Goal: Task Accomplishment & Management: Manage account settings

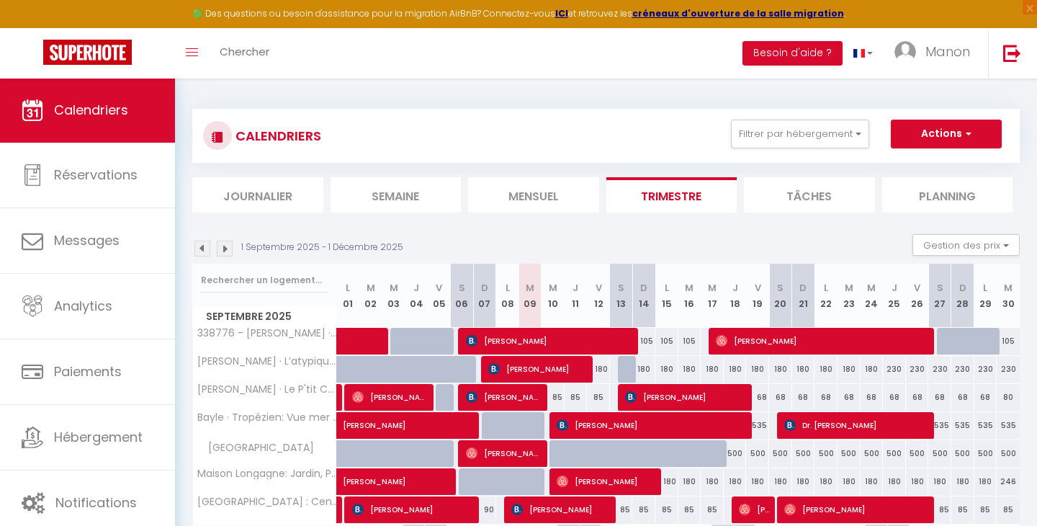
select select
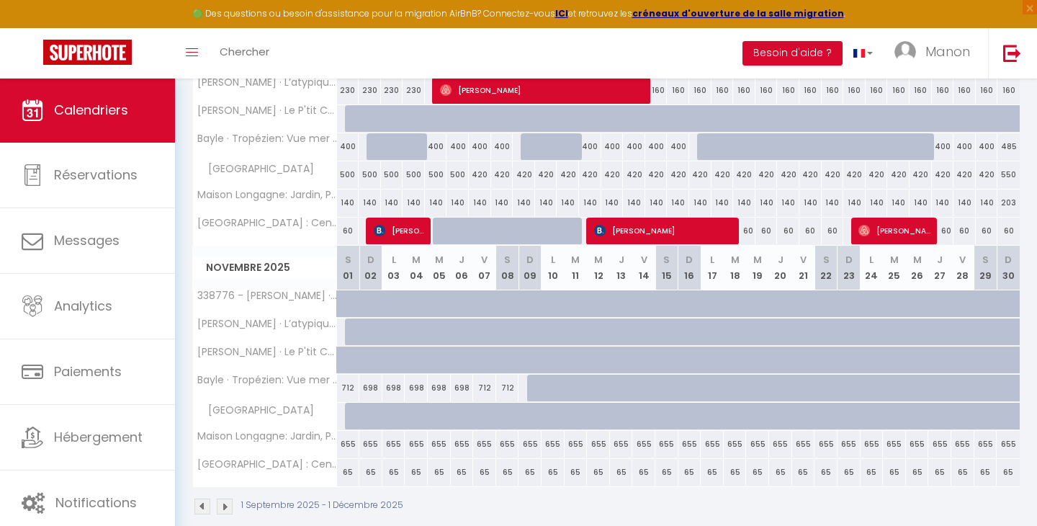
scroll to position [521, 0]
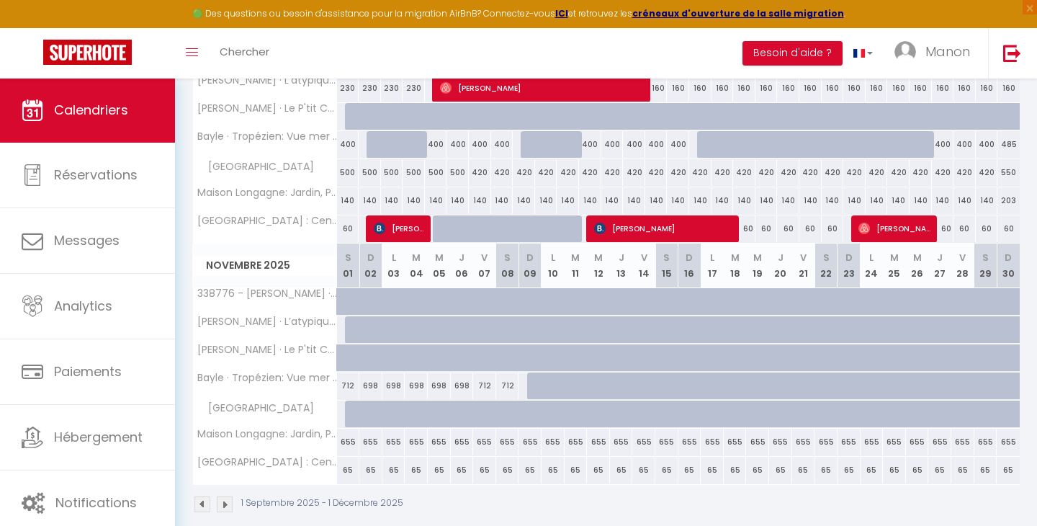
click at [348, 386] on div "712" at bounding box center [348, 385] width 23 height 27
type input "712"
select select "1"
type input "[DATE]"
type input "Dim 02 Novembre 2025"
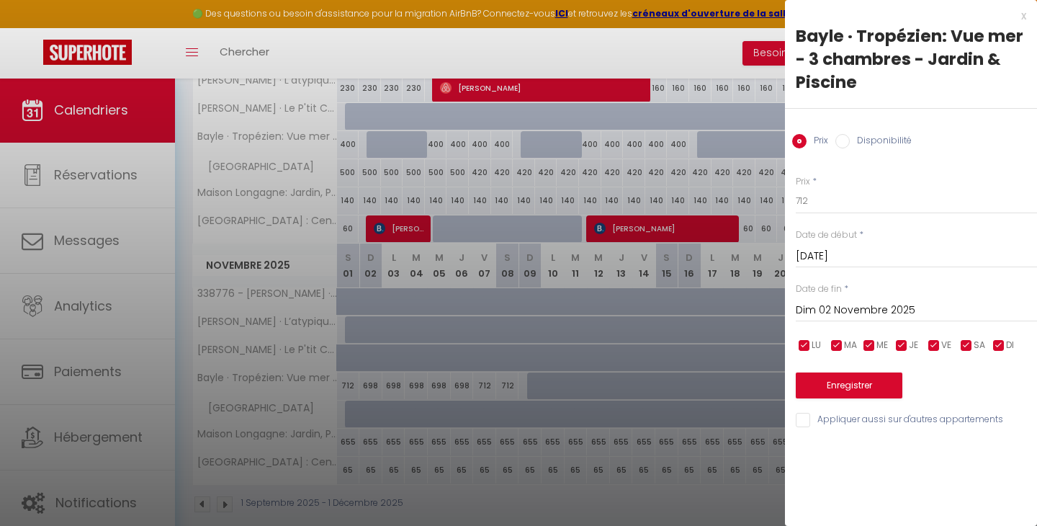
click at [847, 138] on input "Disponibilité" at bounding box center [842, 141] width 14 height 14
radio input "true"
radio input "false"
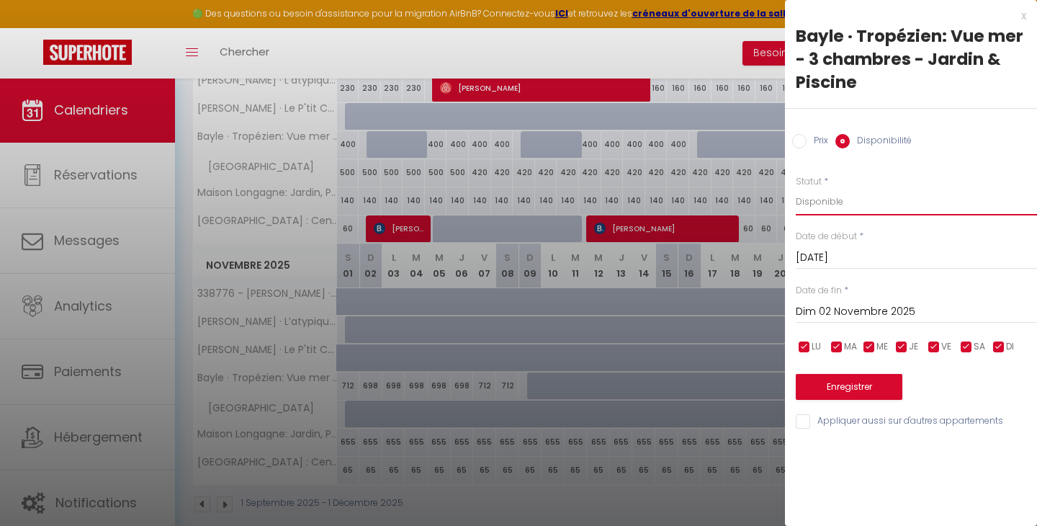
select select "0"
click at [896, 306] on input "Dim 02 Novembre 2025" at bounding box center [915, 311] width 241 height 19
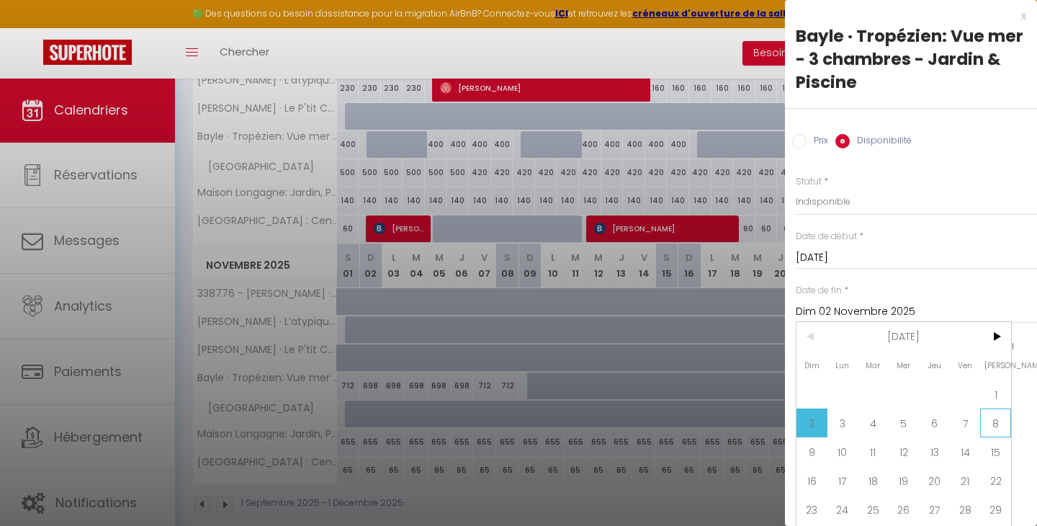
click at [991, 423] on span "8" at bounding box center [995, 422] width 31 height 29
type input "[DATE]"
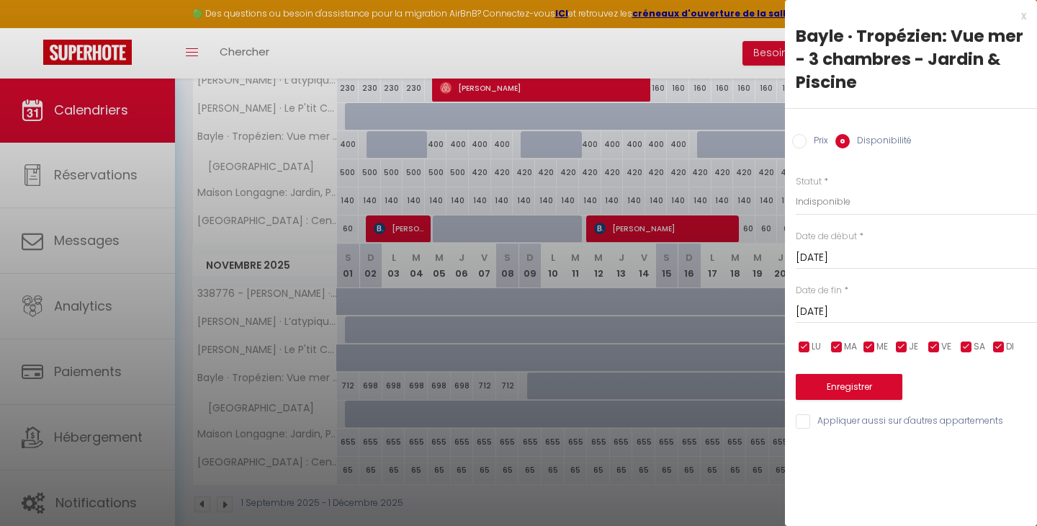
click at [846, 385] on button "Enregistrer" at bounding box center [848, 387] width 107 height 26
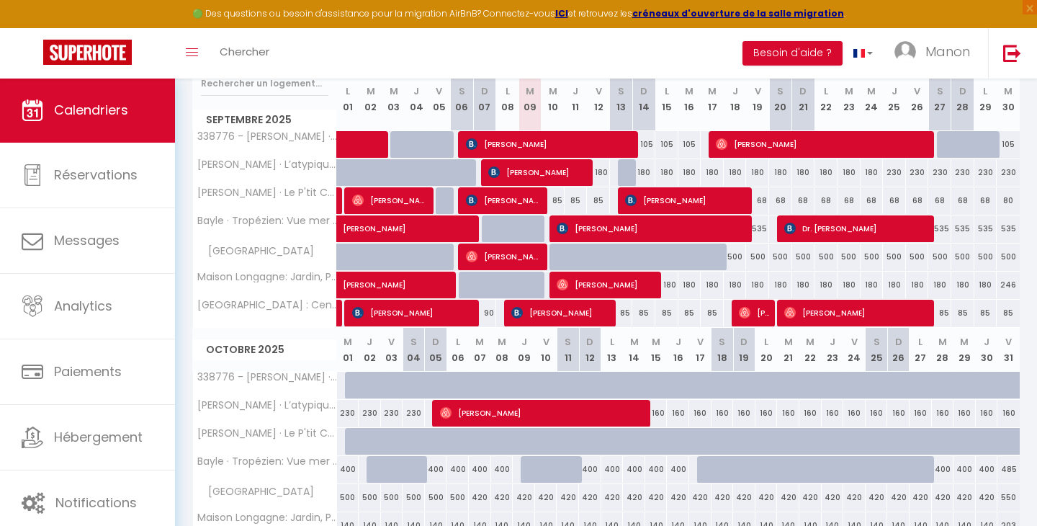
scroll to position [196, 0]
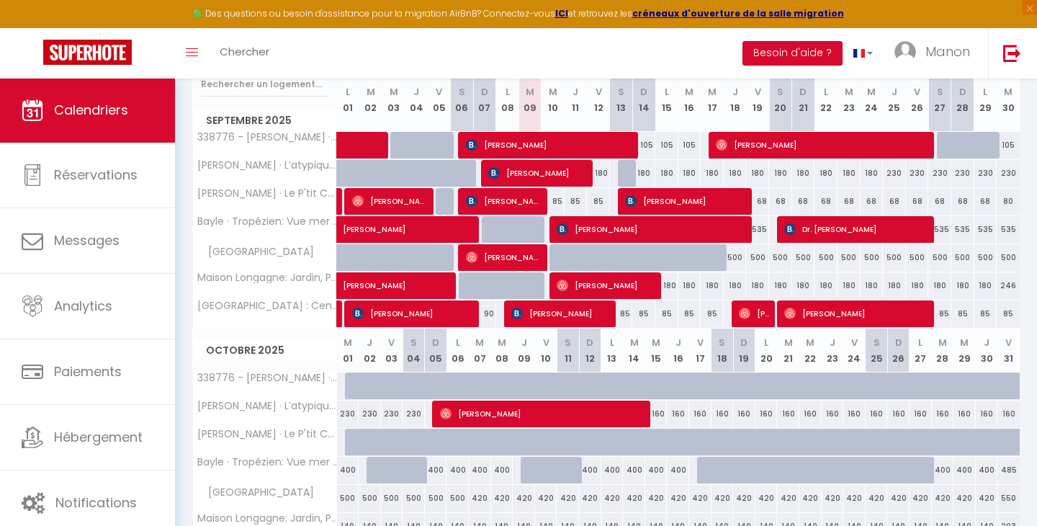
click at [642, 171] on div "180" at bounding box center [643, 173] width 23 height 27
type input "180"
select select "1"
type input "Dim 14 Septembre 2025"
type input "Lun 15 Septembre 2025"
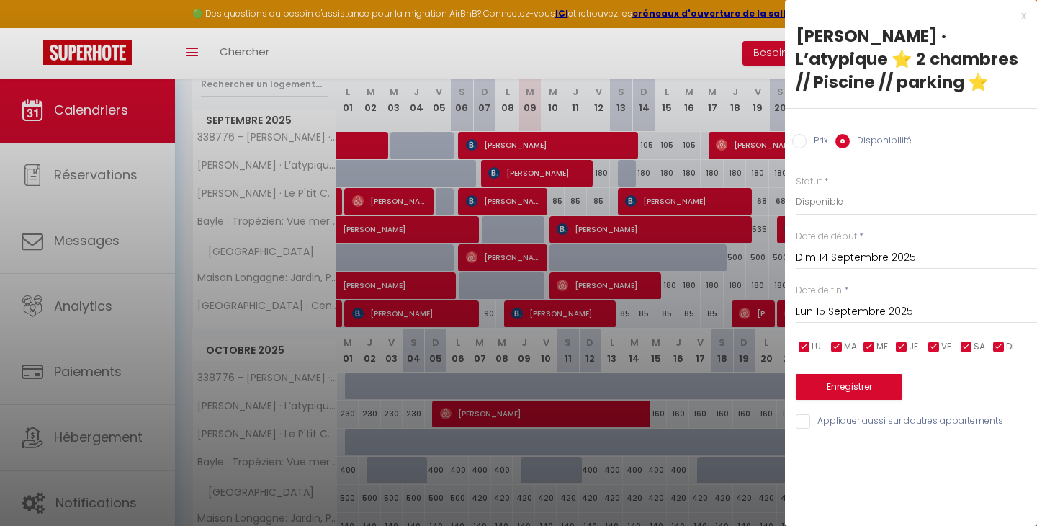
click at [808, 140] on label "Prix" at bounding box center [817, 142] width 22 height 16
click at [806, 140] on input "Prix" at bounding box center [799, 141] width 14 height 14
radio input "true"
radio input "false"
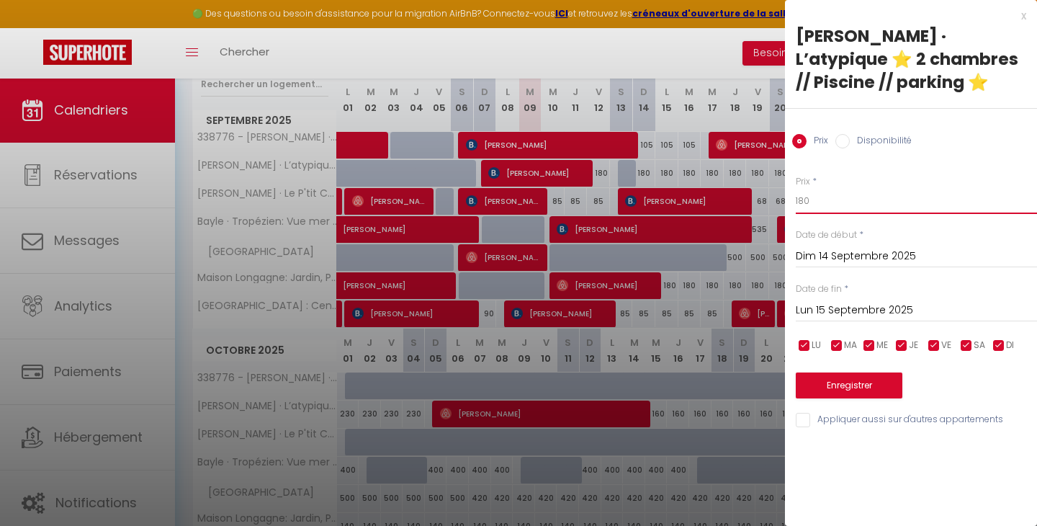
drag, startPoint x: 821, startPoint y: 201, endPoint x: 773, endPoint y: 201, distance: 48.2
click at [773, 201] on body "🟢 Des questions ou besoin d'assistance pour la migration AirBnB? Connectez-vous…" at bounding box center [518, 376] width 1037 height 988
type input "150"
click at [826, 312] on input "Lun 15 Septembre 2025" at bounding box center [915, 310] width 241 height 19
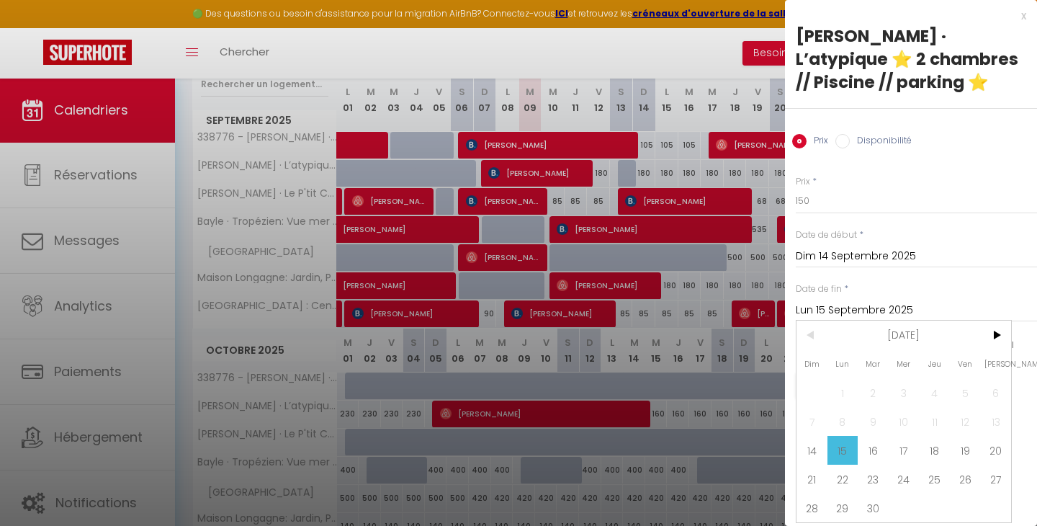
click at [875, 504] on span "30" at bounding box center [872, 507] width 31 height 29
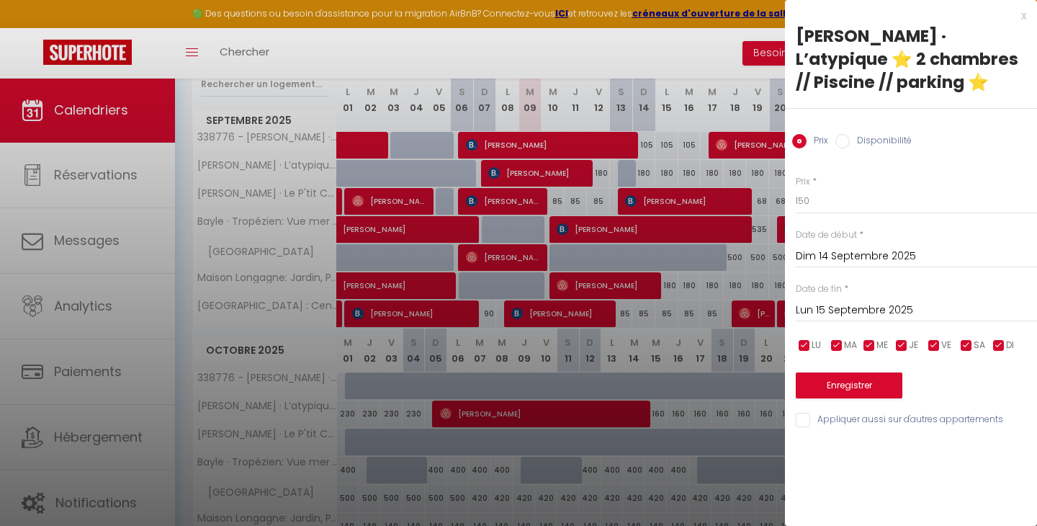
type input "[DATE]"
click at [834, 374] on button "Enregistrer" at bounding box center [848, 385] width 107 height 26
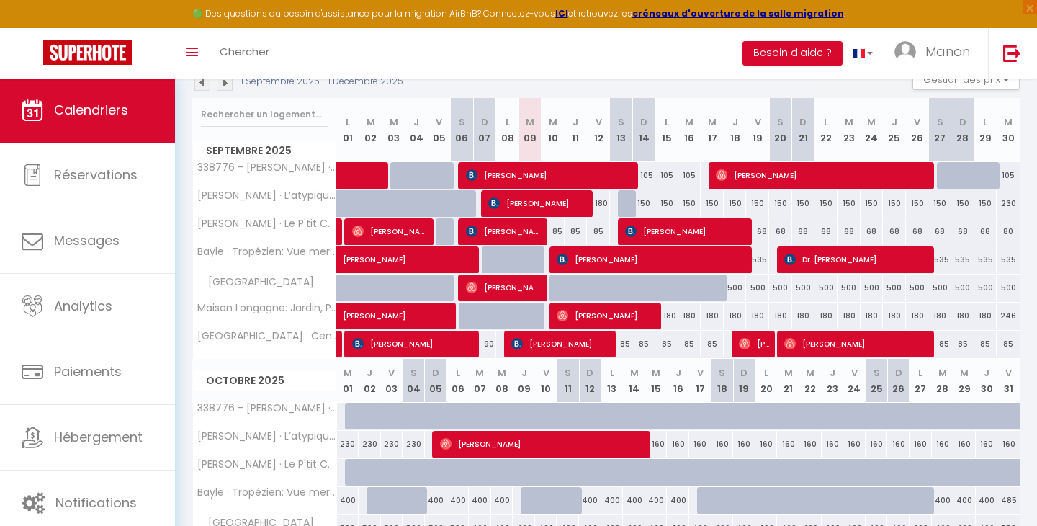
scroll to position [155, 0]
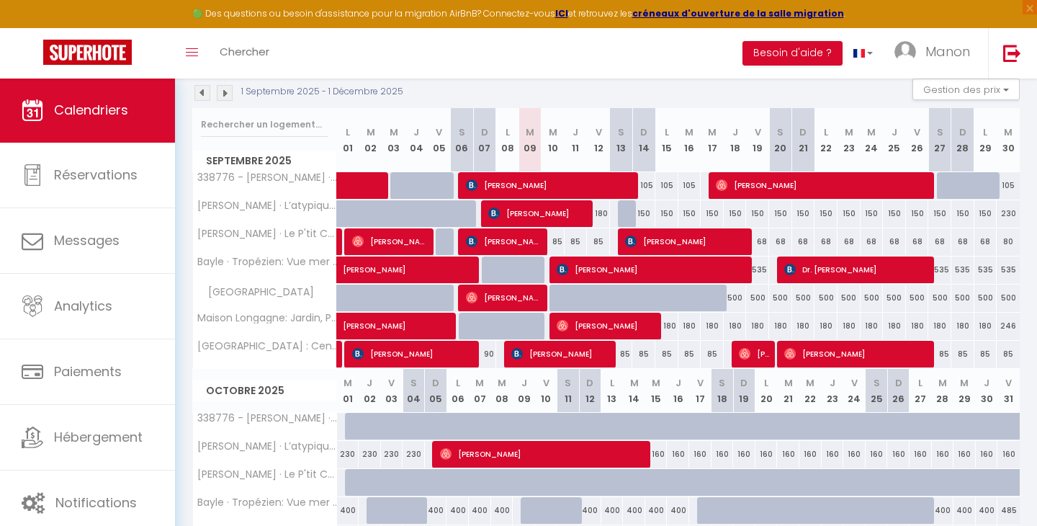
click at [942, 214] on div "150" at bounding box center [939, 213] width 23 height 27
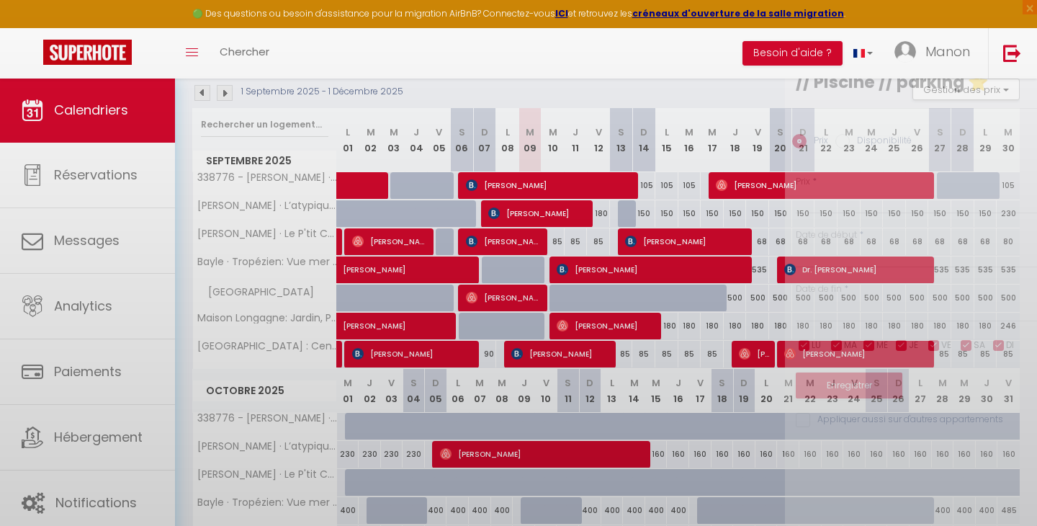
type input "150"
type input "Sam 27 Septembre 2025"
type input "Dim 28 Septembre 2025"
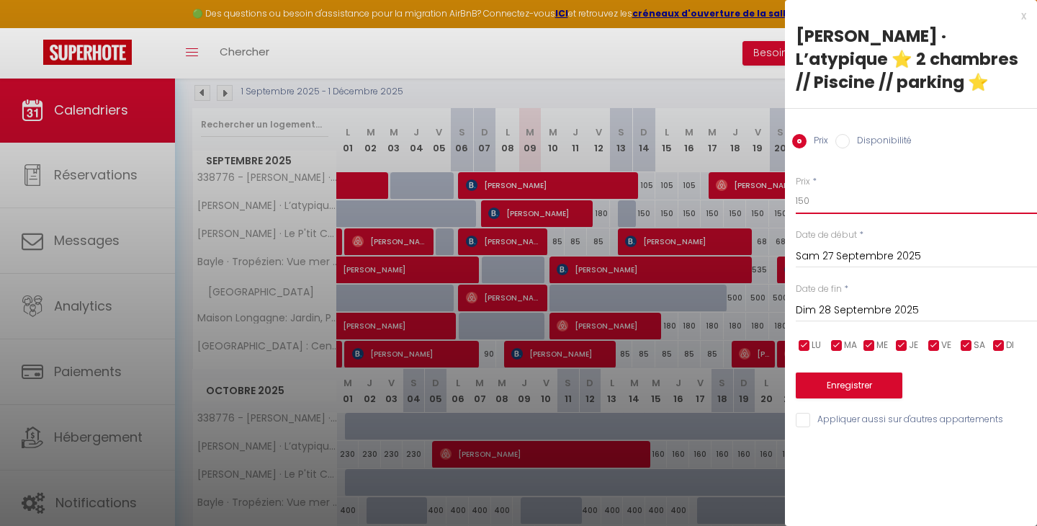
drag, startPoint x: 826, startPoint y: 202, endPoint x: 762, endPoint y: 202, distance: 64.1
click at [762, 202] on body "🟢 Des questions ou besoin d'assistance pour la migration AirBnB? Connectez-vous…" at bounding box center [518, 416] width 1037 height 988
type input "200"
click at [836, 306] on input "Dim 28 Septembre 2025" at bounding box center [915, 310] width 241 height 19
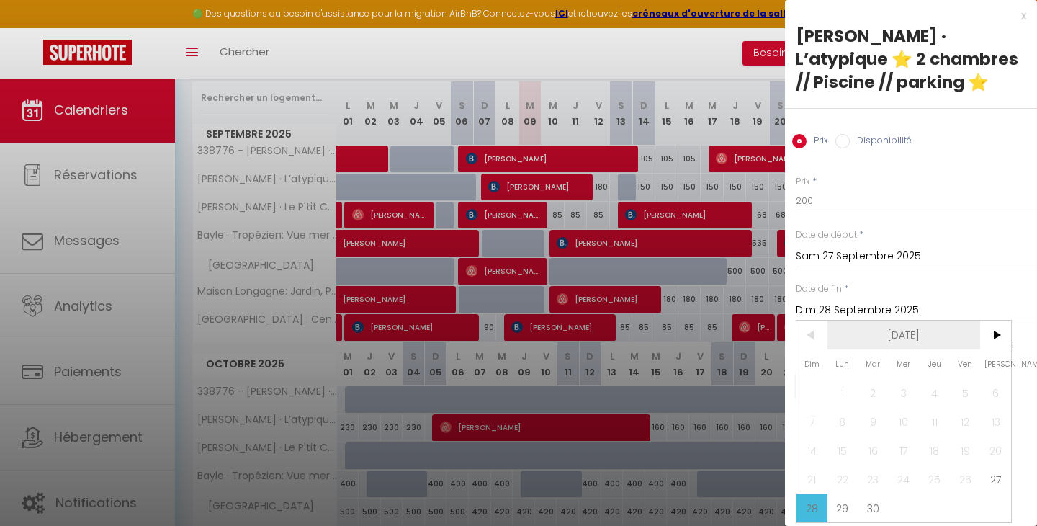
scroll to position [183, 0]
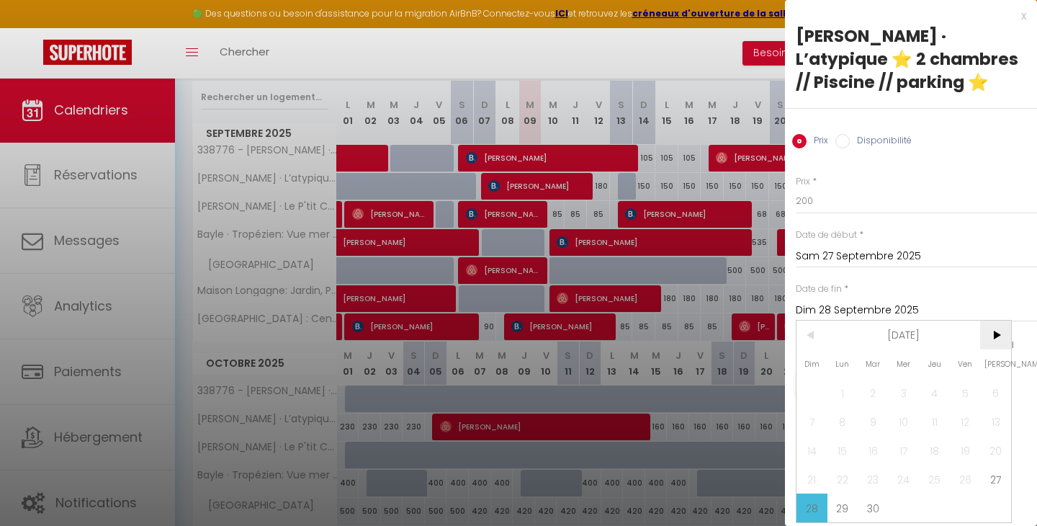
click at [998, 336] on span ">" at bounding box center [995, 334] width 31 height 29
click at [994, 393] on span "4" at bounding box center [995, 392] width 31 height 29
type input "[DATE]"
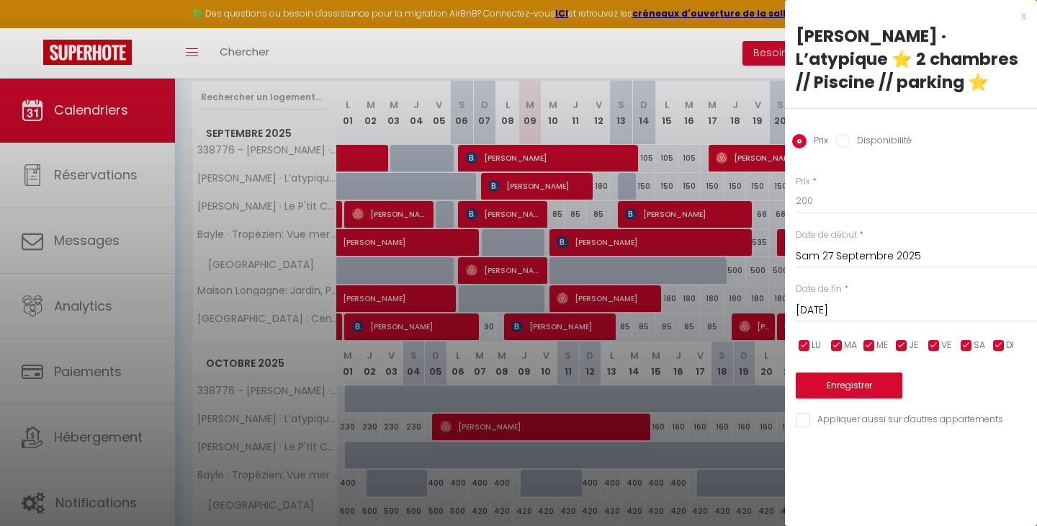
click at [838, 374] on button "Enregistrer" at bounding box center [848, 385] width 107 height 26
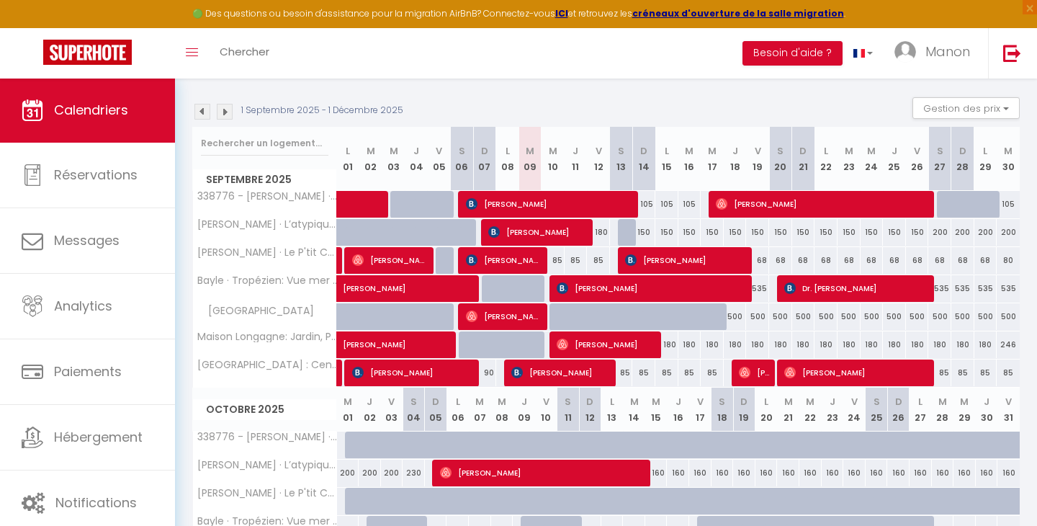
scroll to position [134, 0]
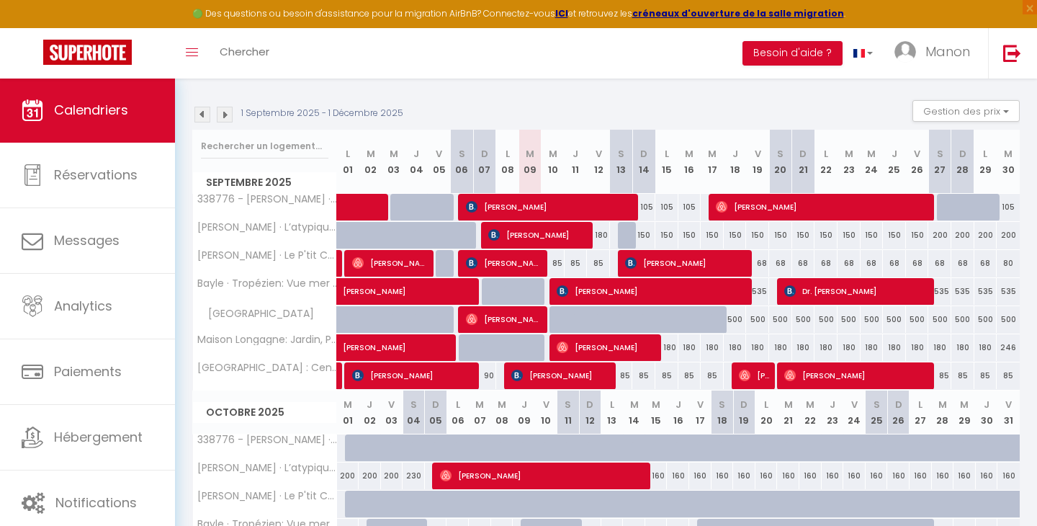
click at [670, 348] on div "180" at bounding box center [666, 347] width 23 height 27
type input "180"
type input "Lun 15 Septembre 2025"
type input "[DATE]"
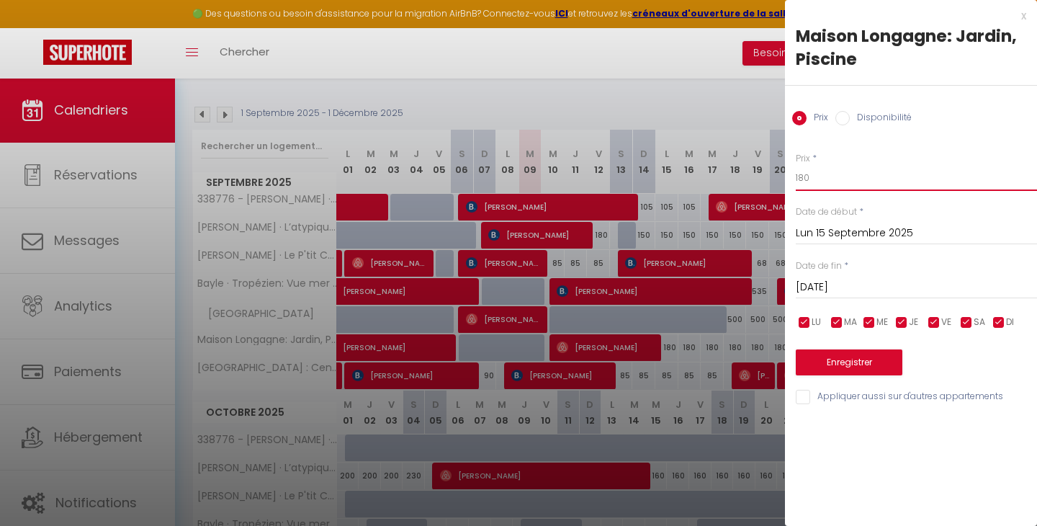
drag, startPoint x: 845, startPoint y: 171, endPoint x: 767, endPoint y: 165, distance: 78.7
click at [767, 165] on body "🟢 Des questions ou besoin d'assistance pour la migration AirBnB? Connectez-vous…" at bounding box center [518, 438] width 1037 height 988
type input "150"
click at [844, 279] on input "[DATE]" at bounding box center [915, 287] width 241 height 19
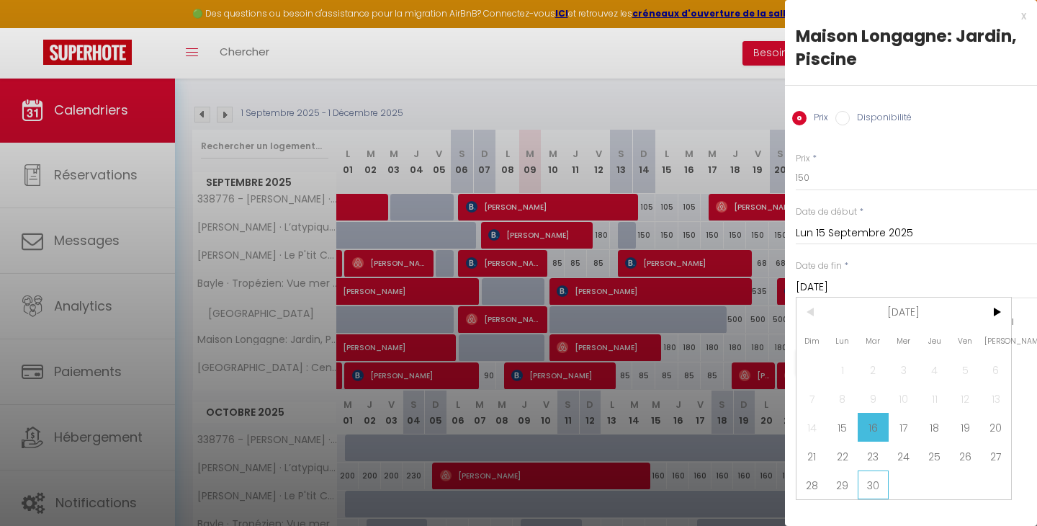
click at [876, 478] on span "30" at bounding box center [872, 484] width 31 height 29
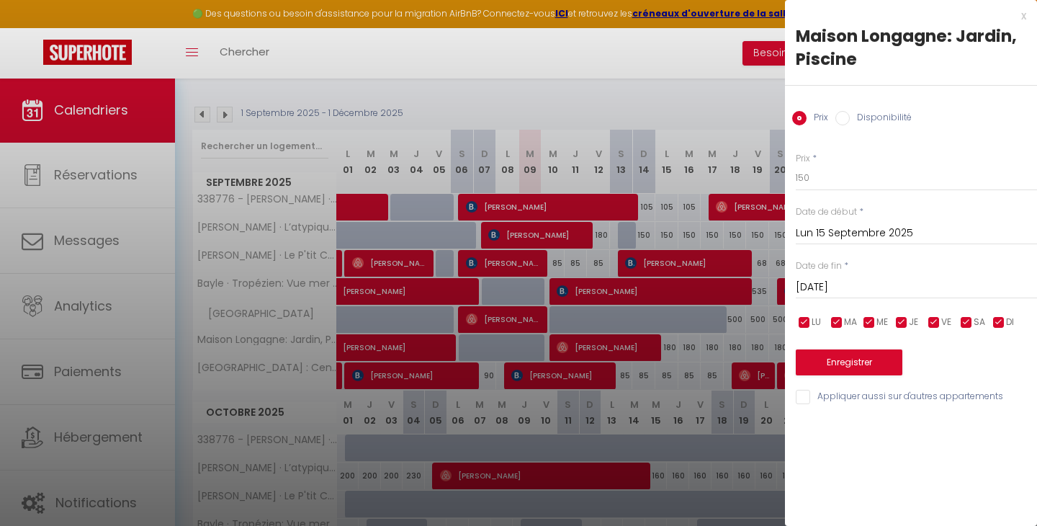
type input "[DATE]"
click at [833, 365] on button "Enregistrer" at bounding box center [848, 362] width 107 height 26
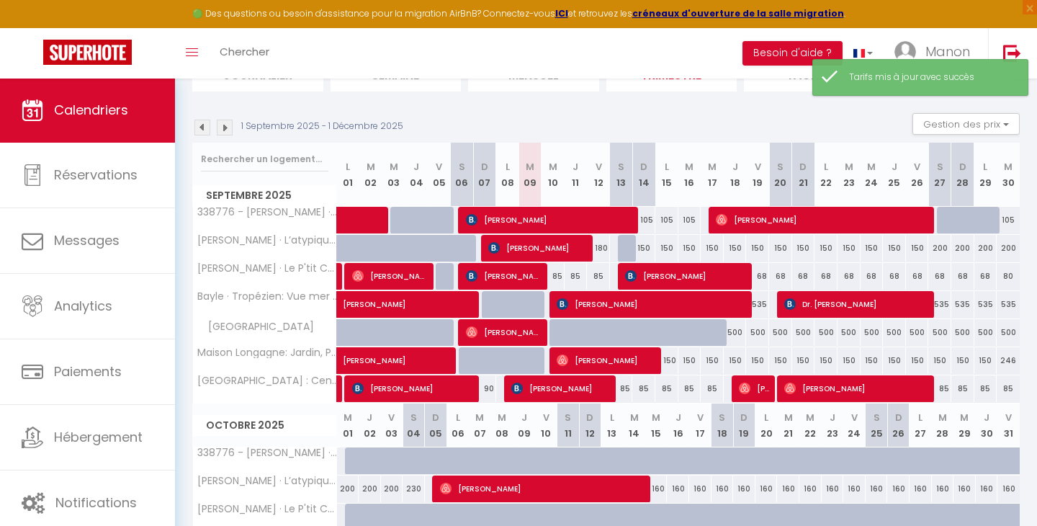
scroll to position [122, 0]
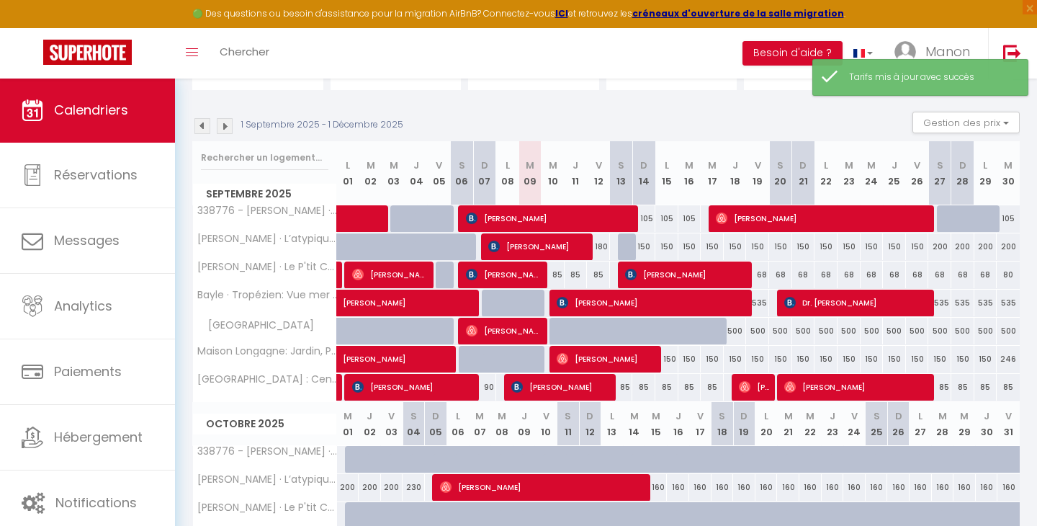
click at [1004, 357] on div "246" at bounding box center [1007, 359] width 23 height 27
type input "246"
type input "[DATE]"
type input "Mer 01 Octobre 2025"
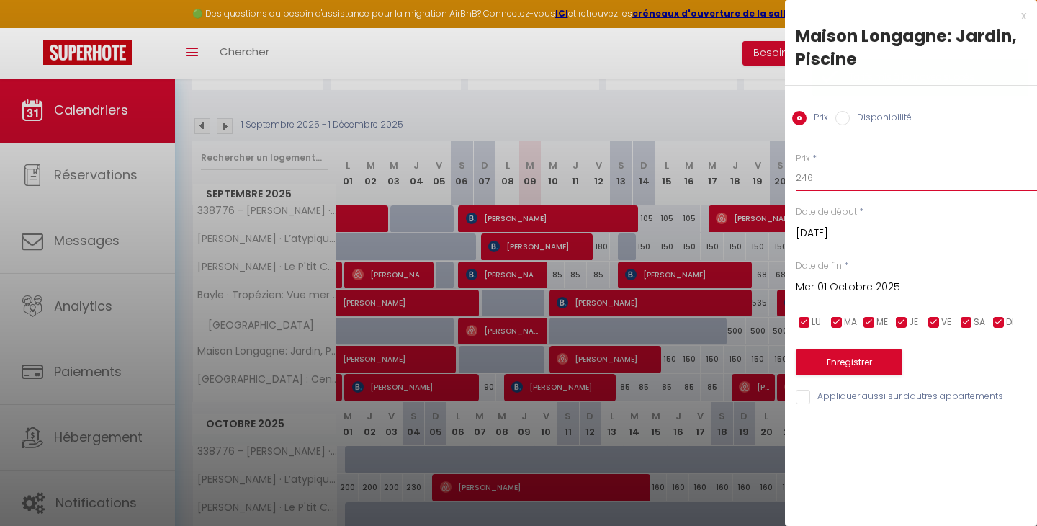
drag, startPoint x: 833, startPoint y: 179, endPoint x: 788, endPoint y: 179, distance: 45.4
click at [788, 179] on div "Prix * 246 Statut * Disponible Indisponible Date de début * [DATE] < [DATE] > D…" at bounding box center [911, 270] width 252 height 272
type input "150"
click at [832, 359] on button "Enregistrer" at bounding box center [848, 362] width 107 height 26
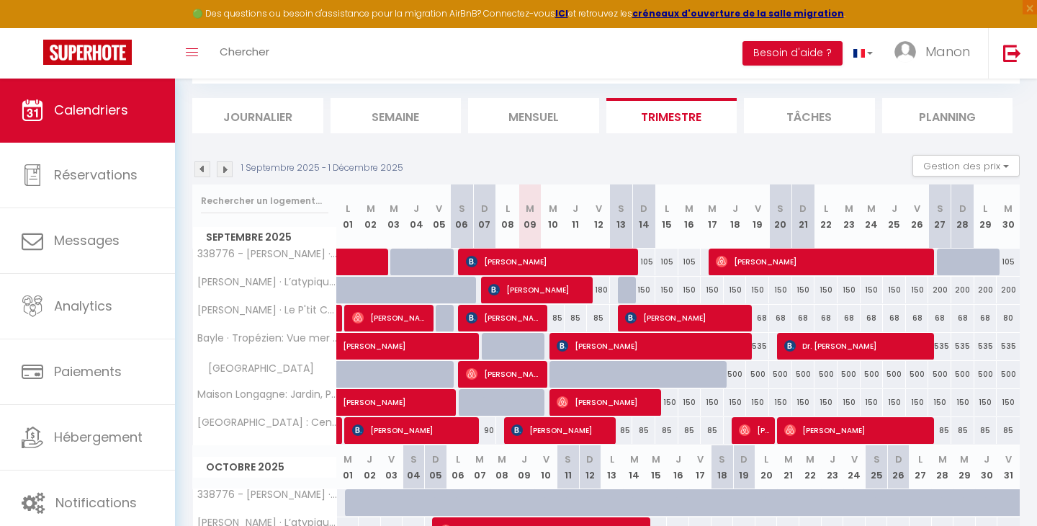
scroll to position [78, 0]
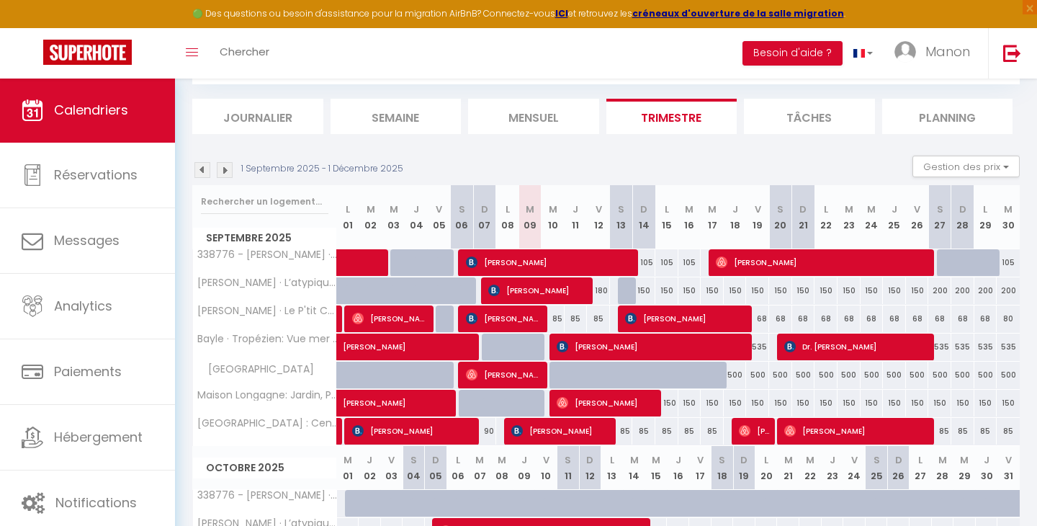
click at [512, 380] on span "[PERSON_NAME]" at bounding box center [504, 374] width 77 height 27
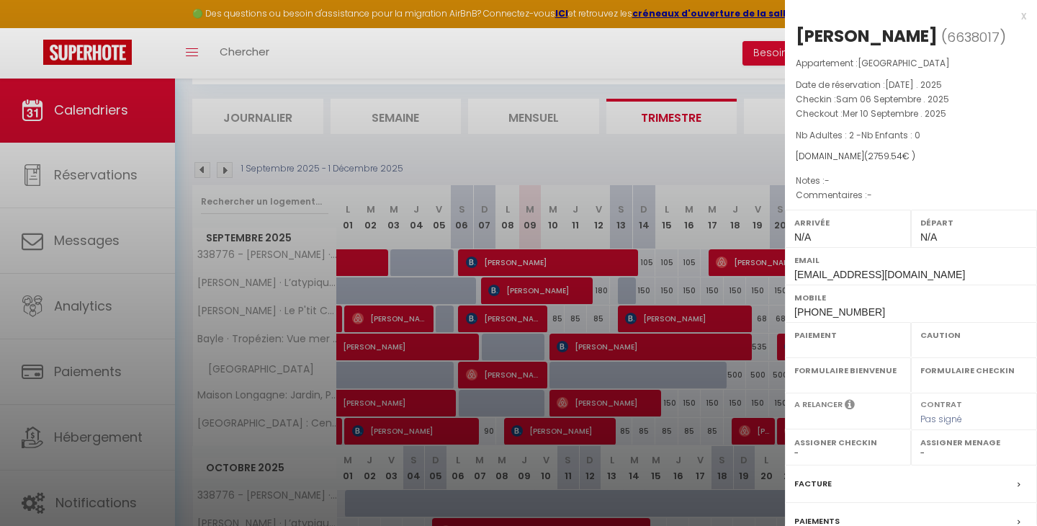
select select "OK"
select select "0"
select select "1"
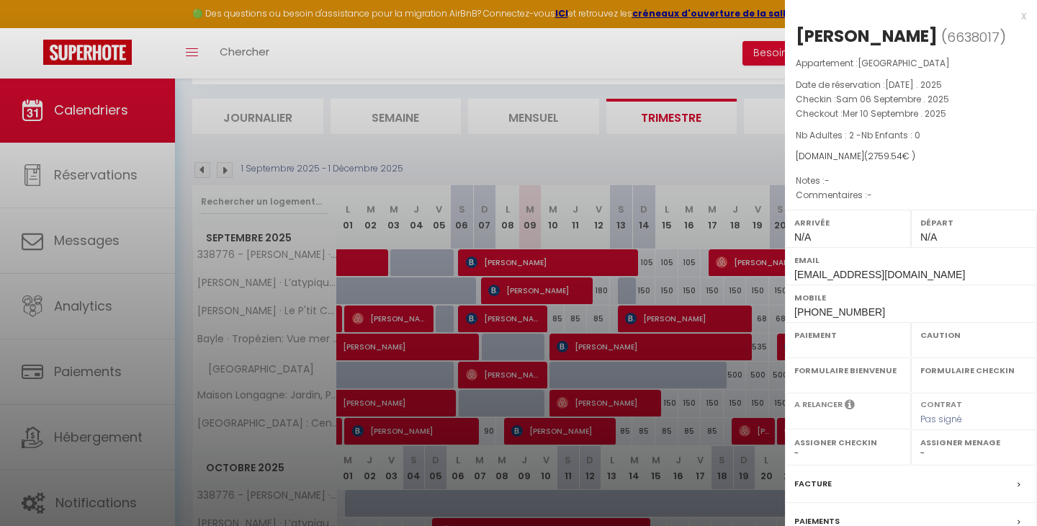
select select
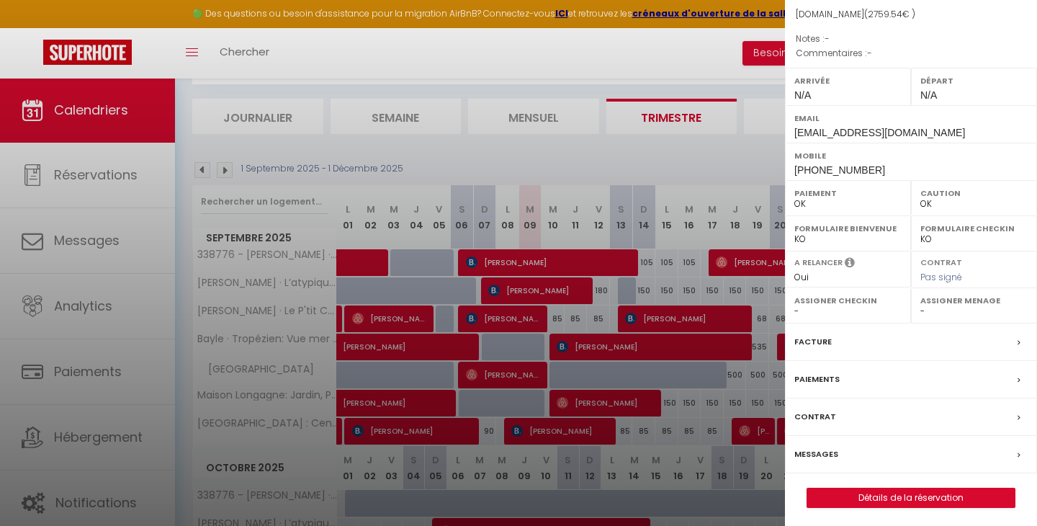
scroll to position [141, 0]
click at [894, 384] on div "Paiements" at bounding box center [911, 379] width 252 height 37
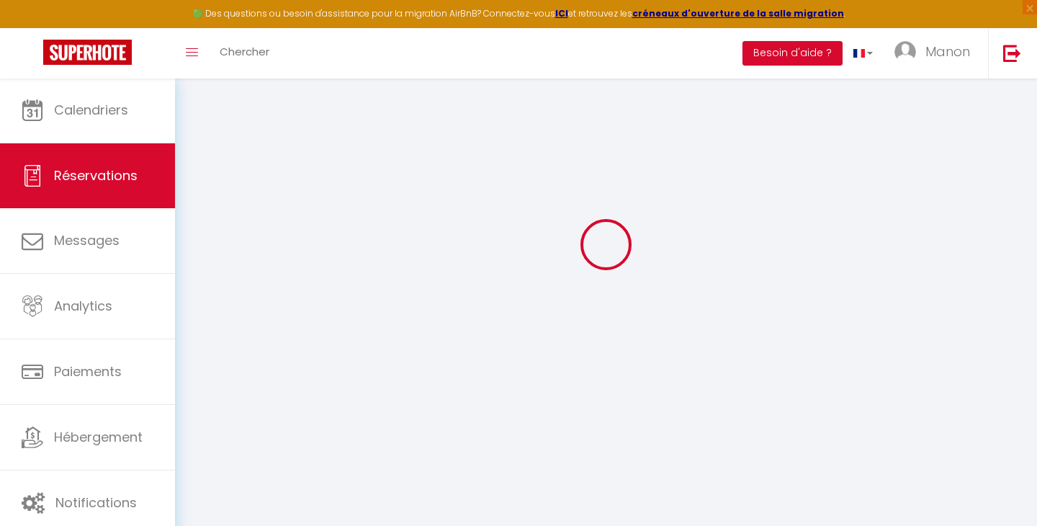
scroll to position [59, 0]
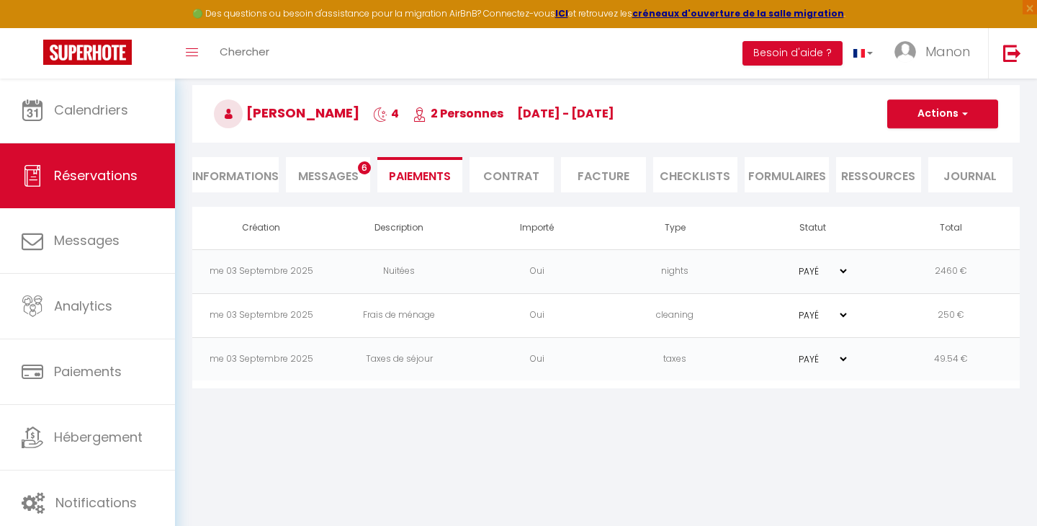
click at [513, 180] on li "Contrat" at bounding box center [511, 174] width 84 height 35
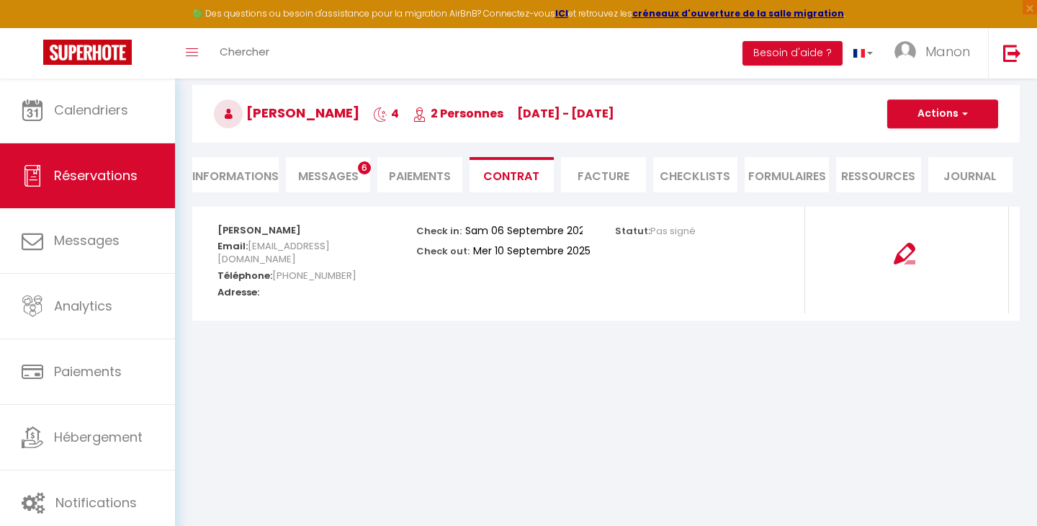
click at [338, 163] on li "Messages 6" at bounding box center [328, 174] width 84 height 35
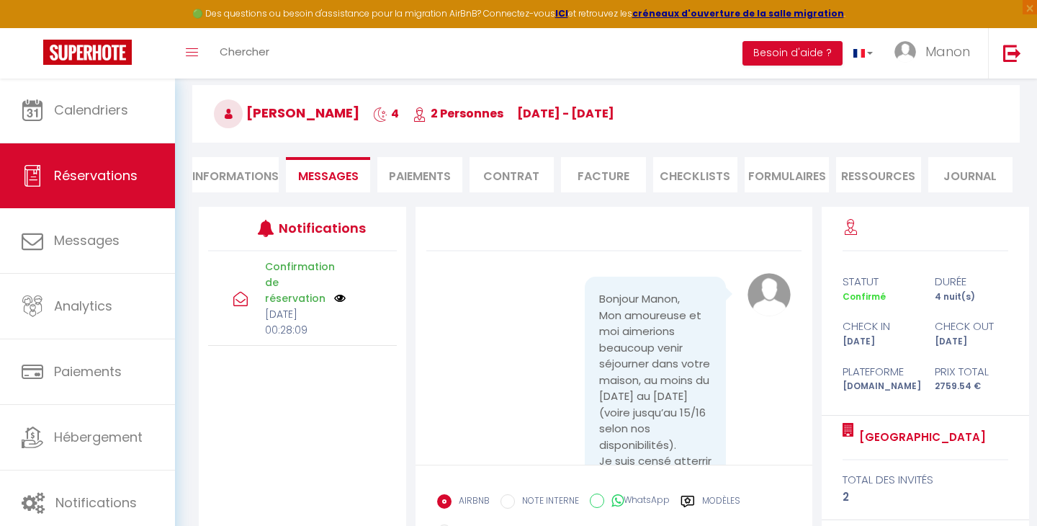
click at [600, 184] on li "Facture" at bounding box center [603, 174] width 84 height 35
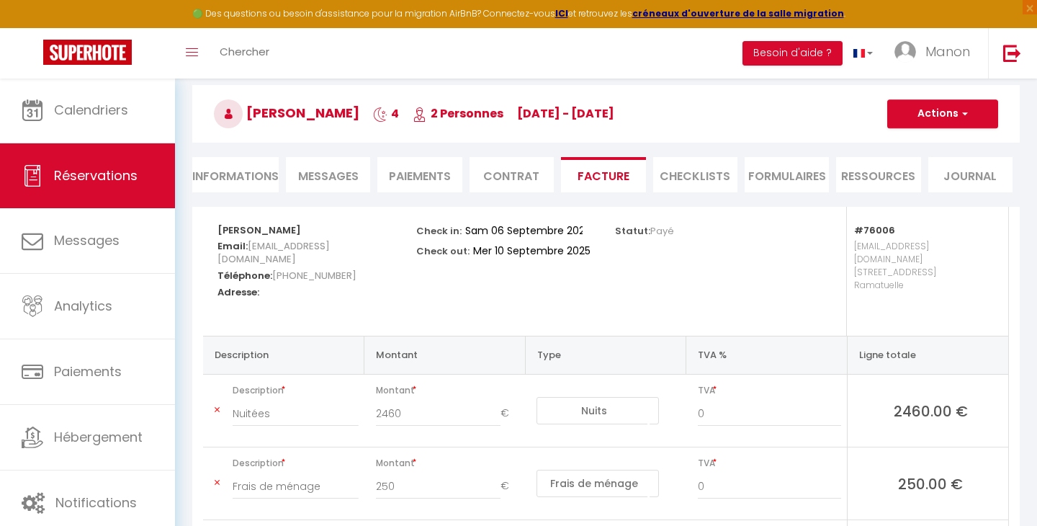
click at [353, 176] on span "Messages" at bounding box center [328, 176] width 60 height 17
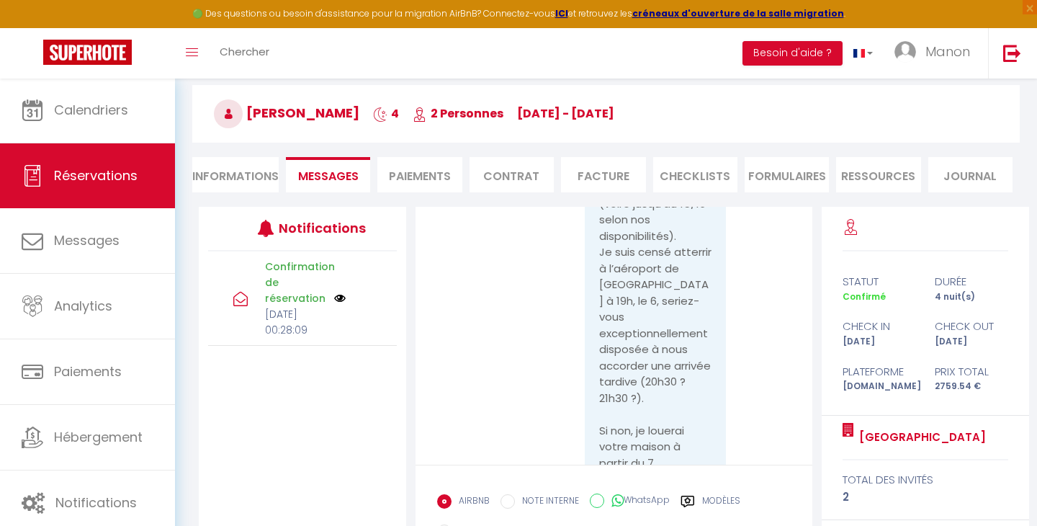
scroll to position [209, 0]
click at [595, 173] on li "Facture" at bounding box center [603, 174] width 84 height 35
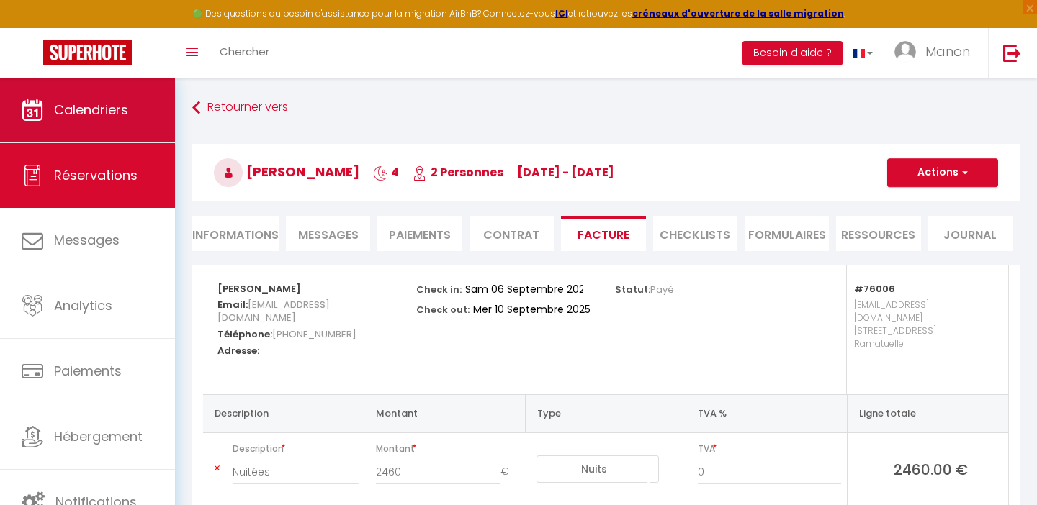
click at [106, 120] on link "Calendriers" at bounding box center [87, 110] width 175 height 65
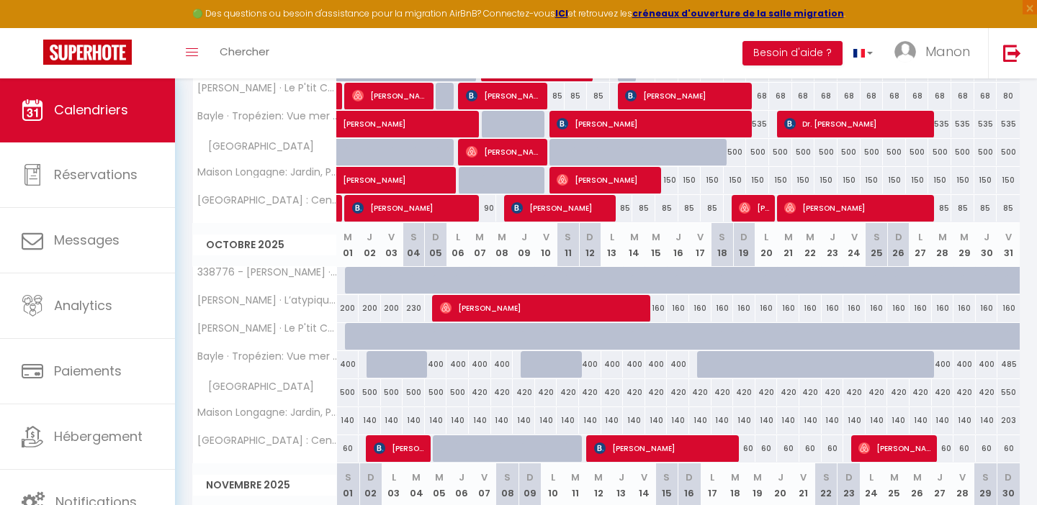
scroll to position [348, 0]
